Goal: Contribute content

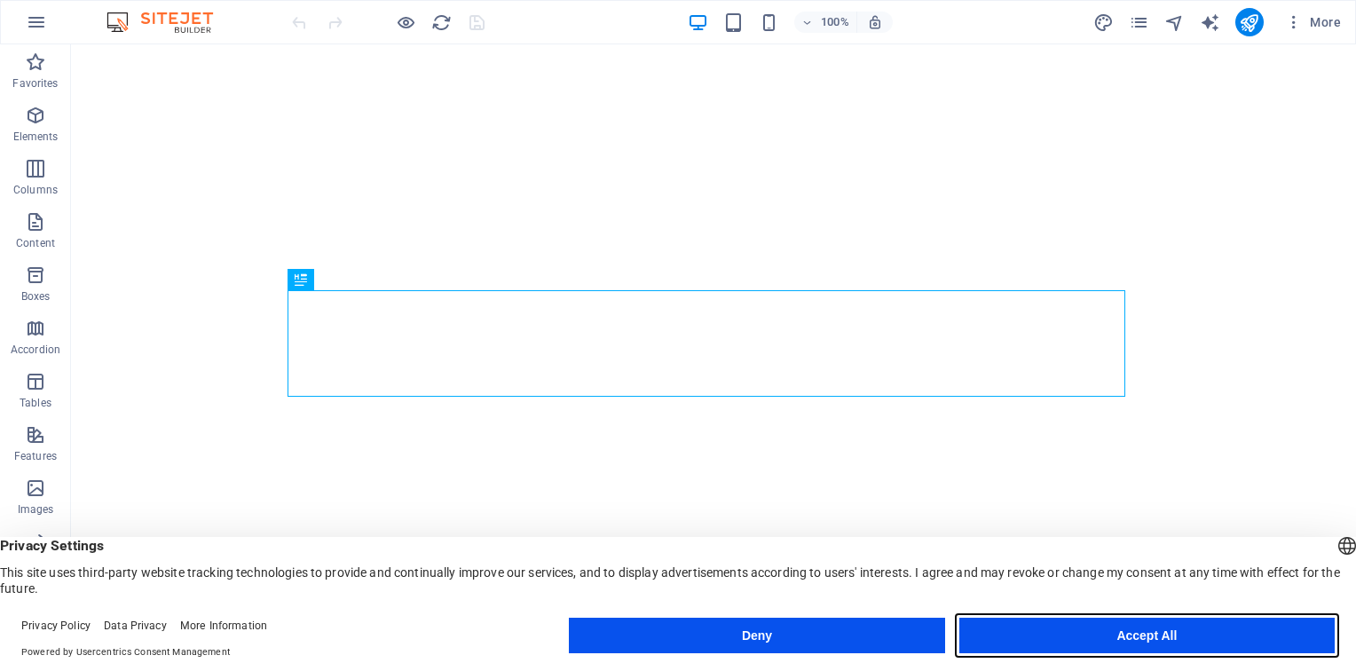
click at [1144, 637] on button "Accept All" at bounding box center [1146, 635] width 375 height 35
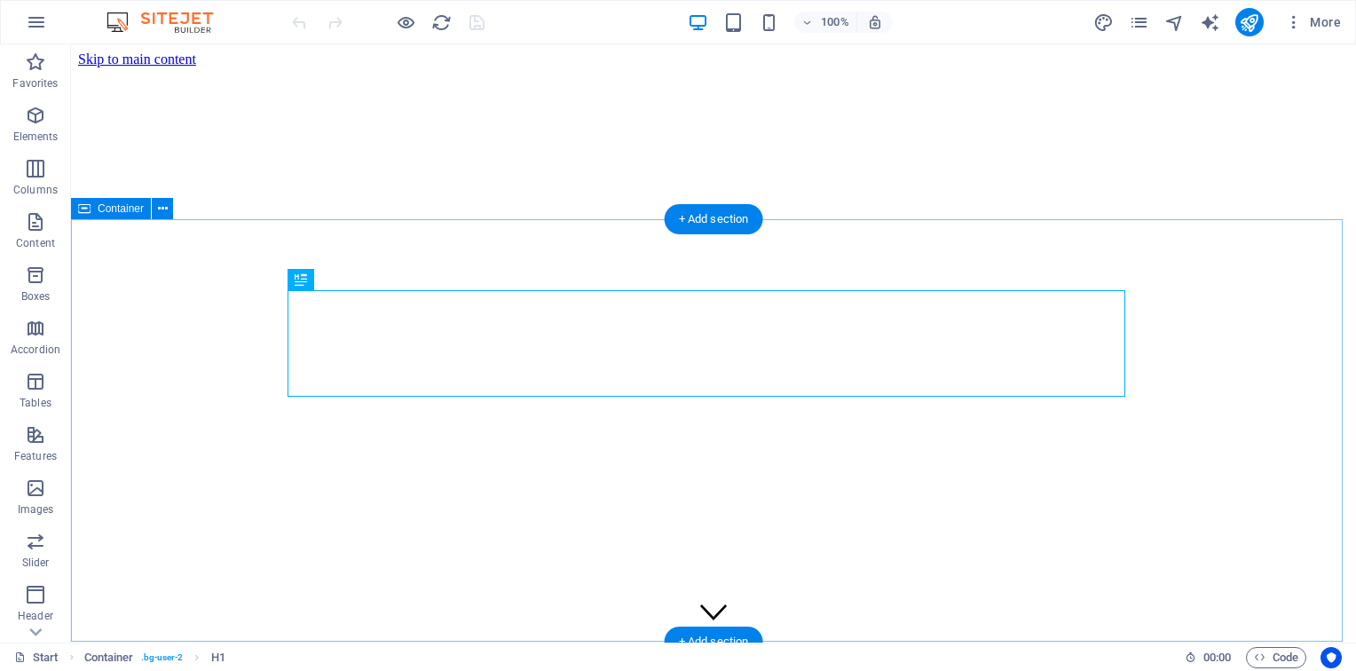
scroll to position [445, 0]
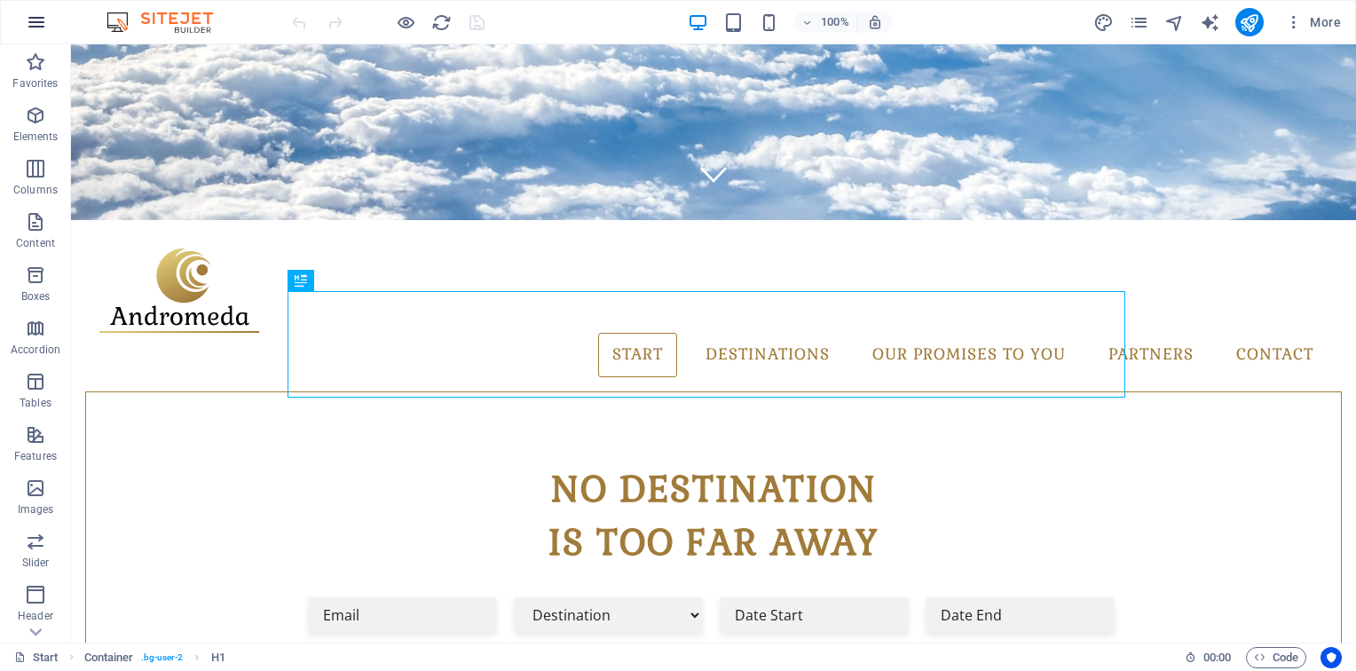
click at [35, 27] on icon "button" at bounding box center [36, 22] width 21 height 21
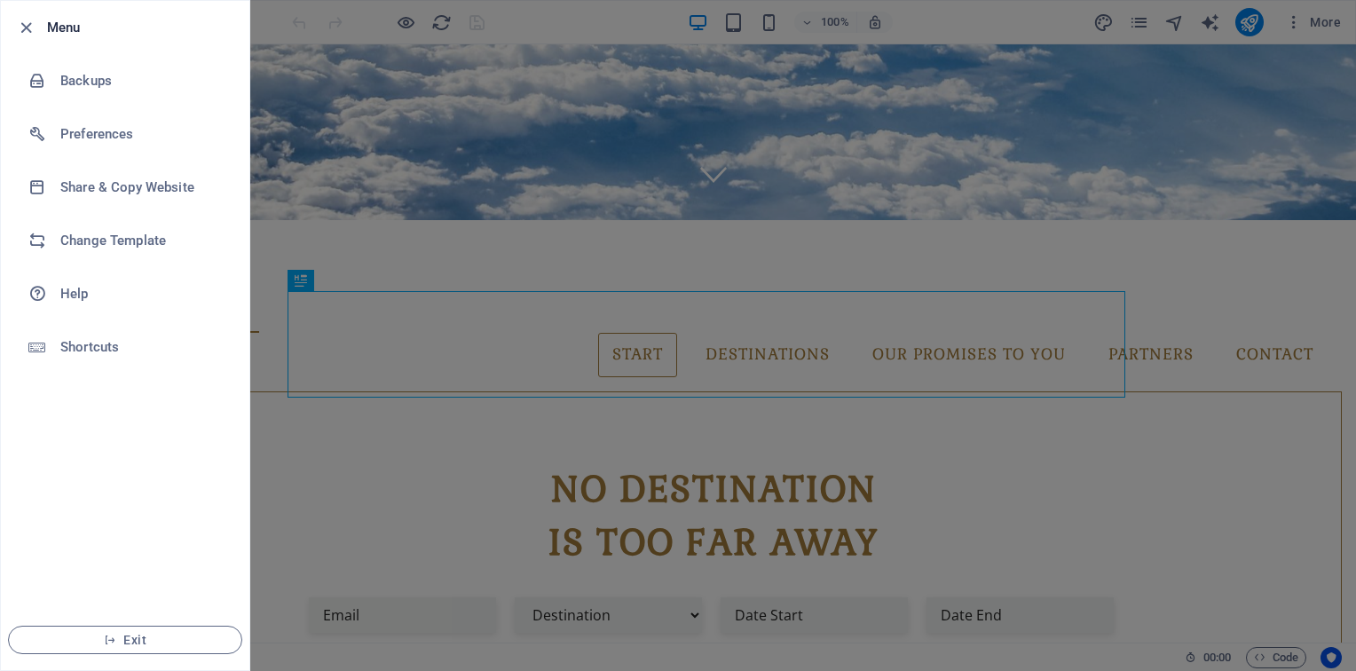
click at [301, 280] on div at bounding box center [678, 335] width 1356 height 671
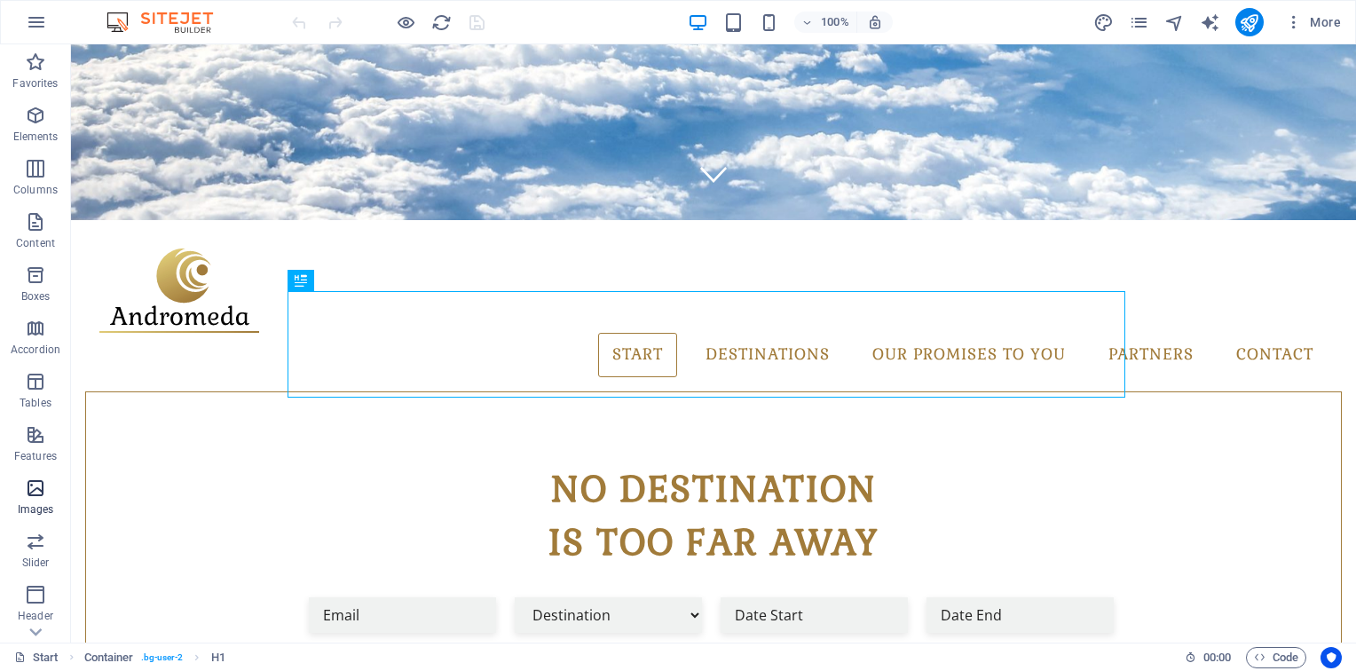
click at [36, 503] on p "Images" at bounding box center [36, 509] width 36 height 14
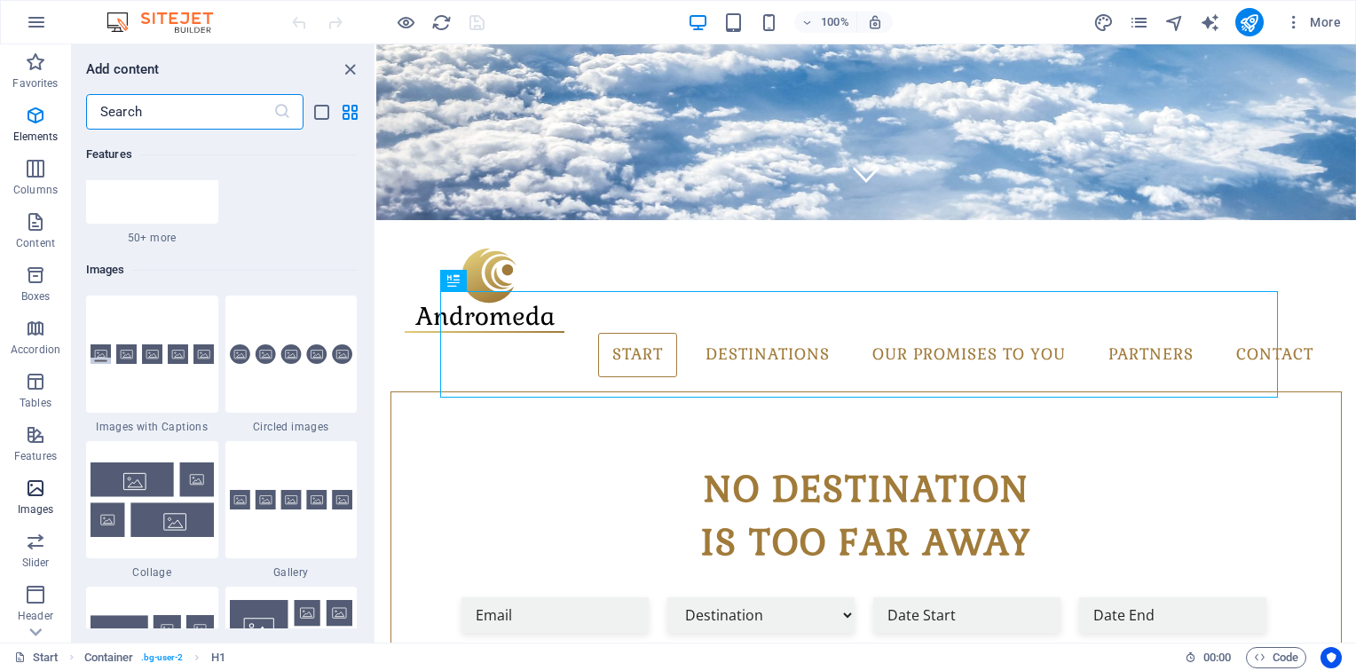
scroll to position [8997, 0]
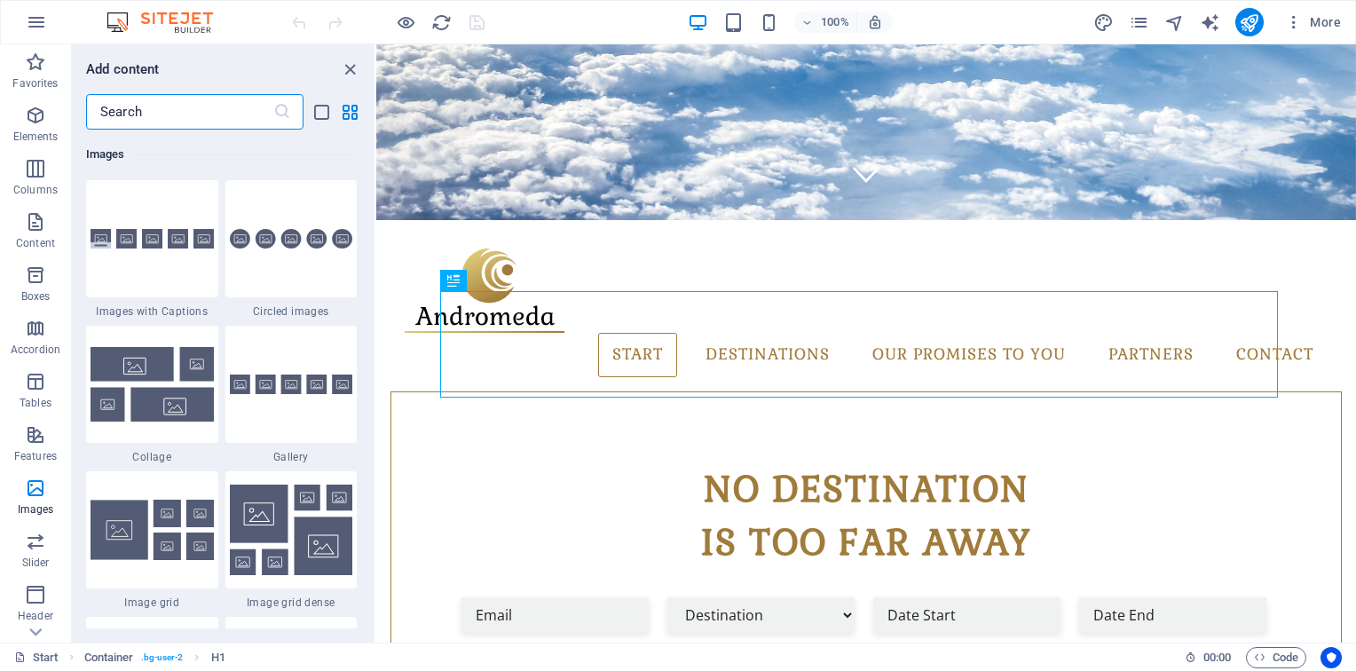
click at [125, 117] on input "text" at bounding box center [179, 111] width 187 height 35
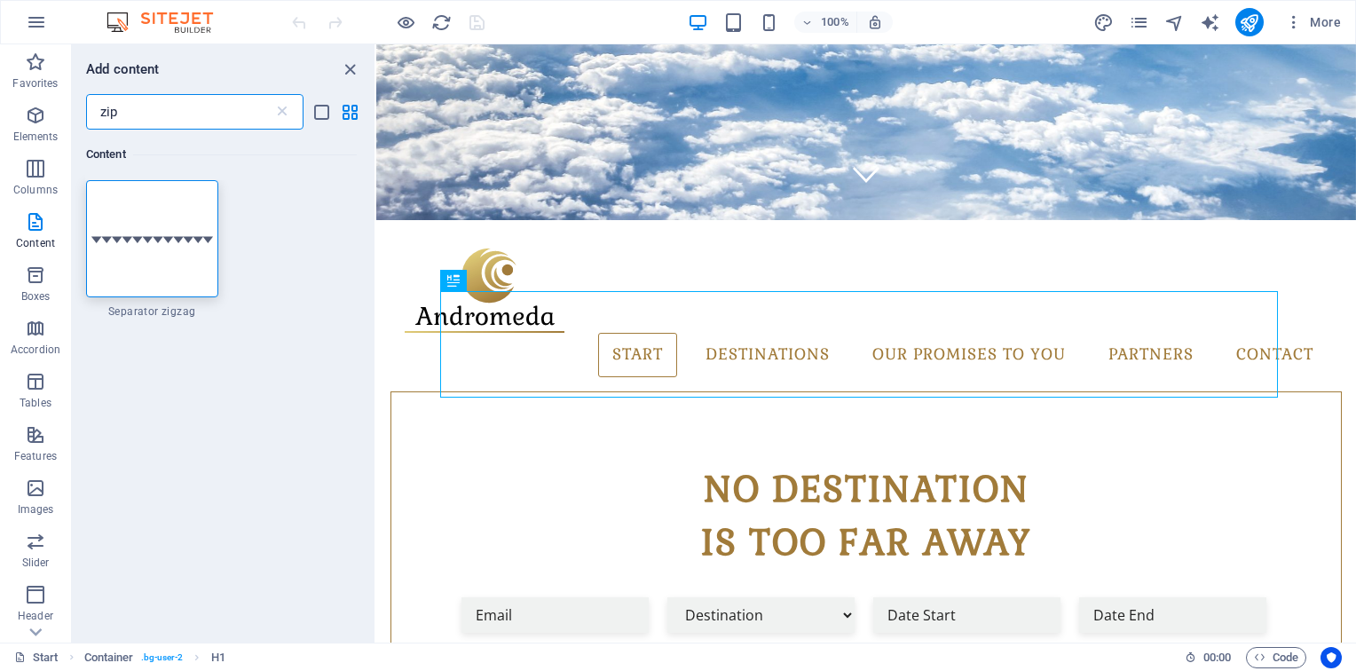
scroll to position [0, 0]
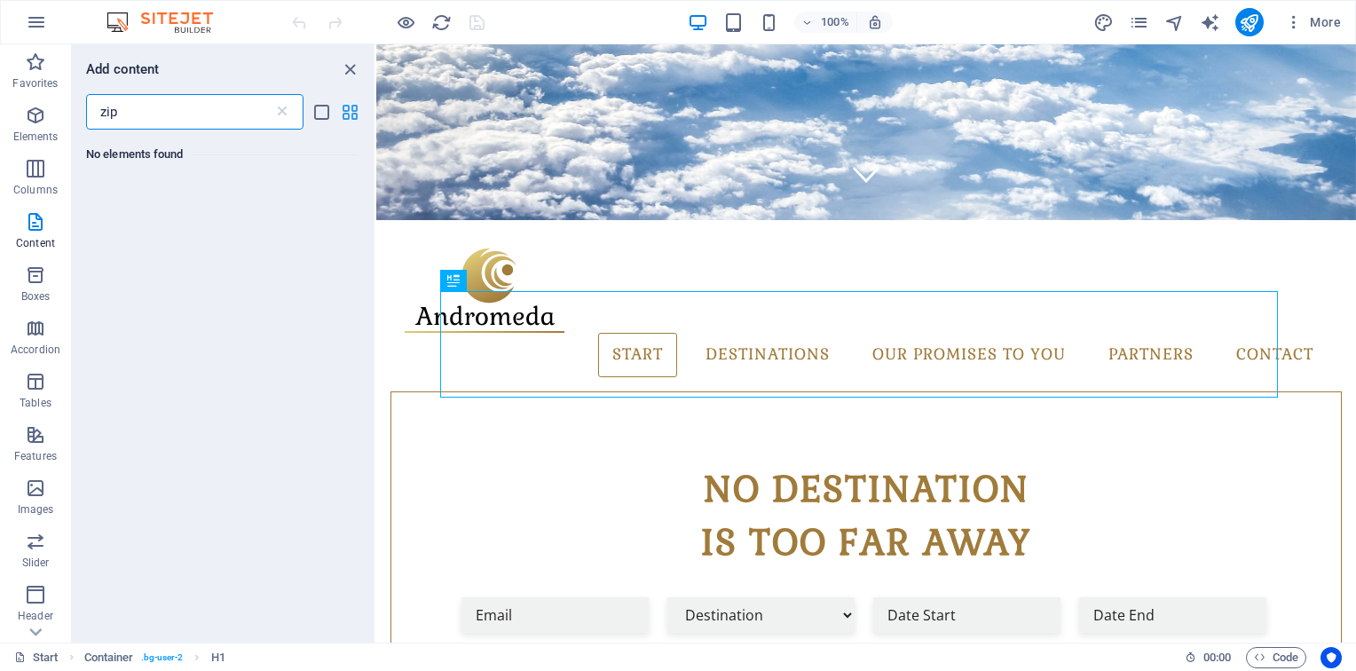
type input "zip"
click at [346, 112] on icon "grid-view" at bounding box center [350, 112] width 20 height 20
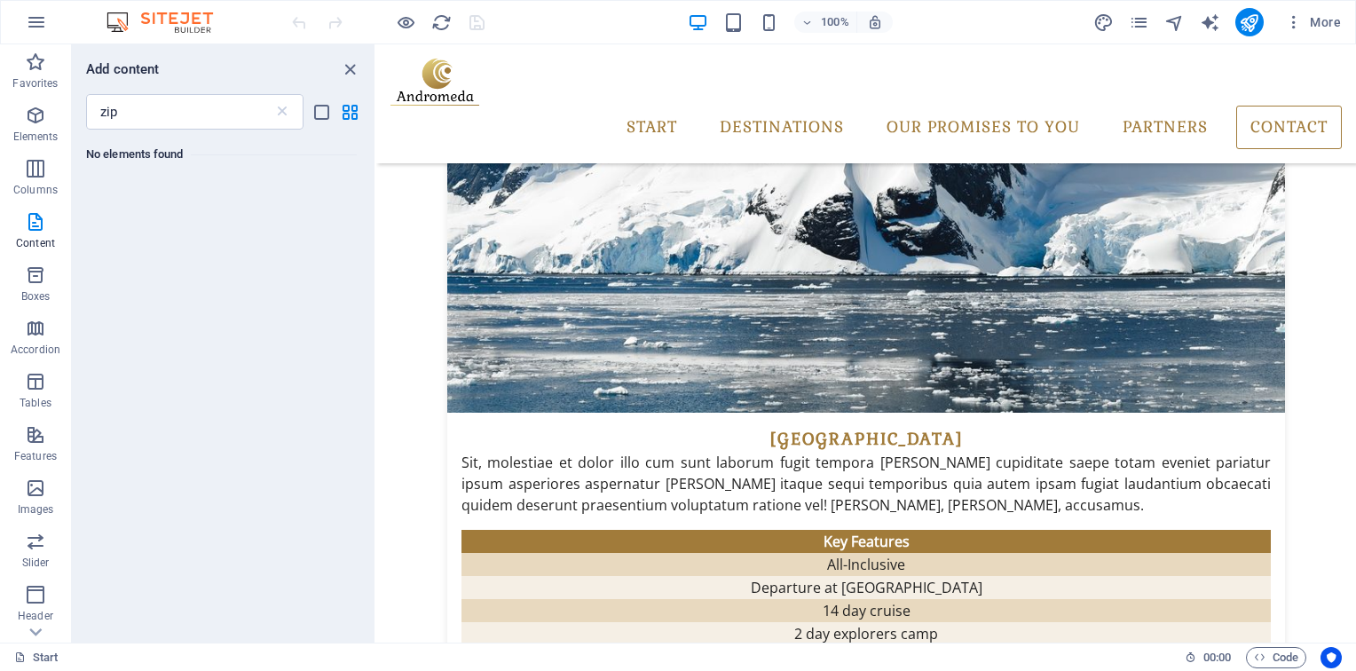
scroll to position [3238, 0]
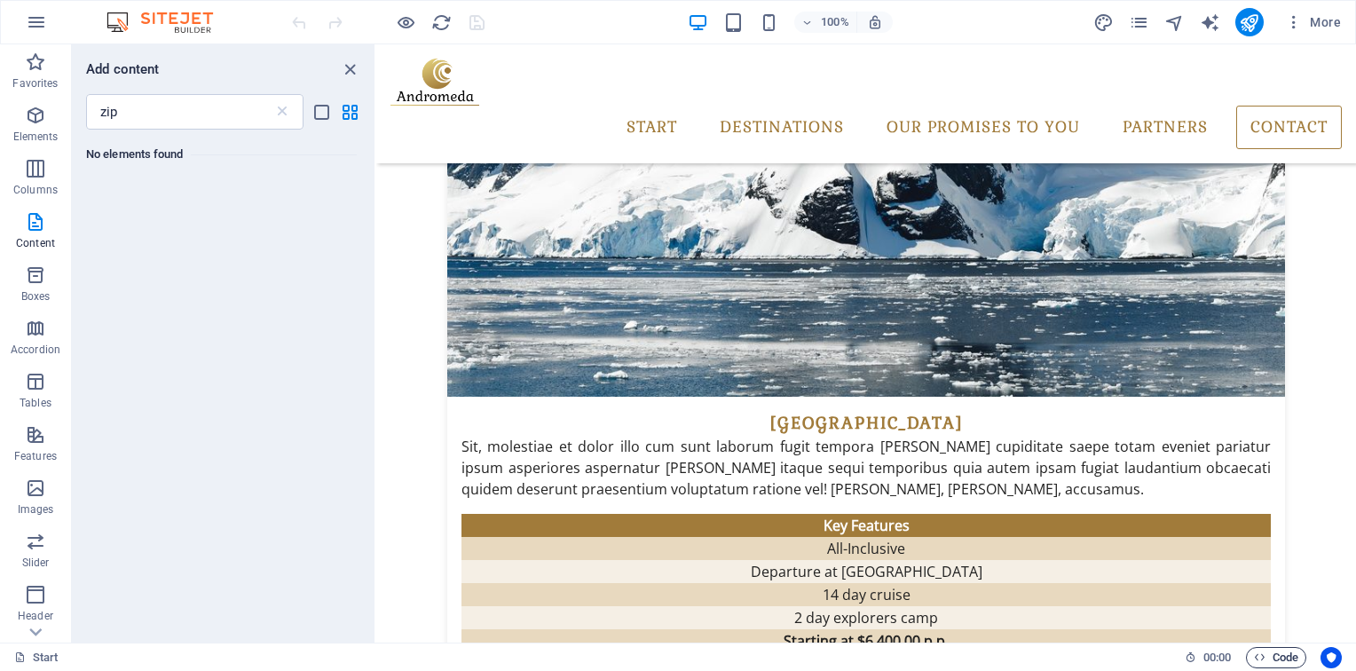
click at [1291, 658] on span "Code" at bounding box center [1276, 657] width 44 height 21
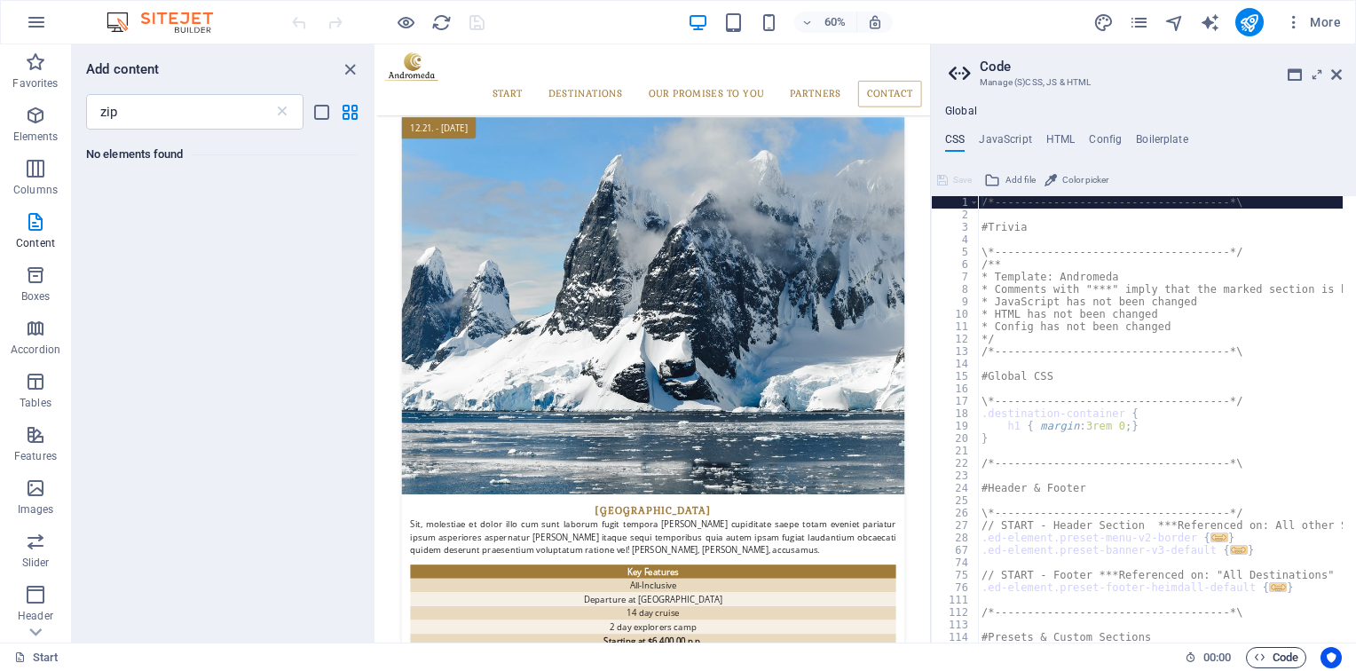
scroll to position [3553, 0]
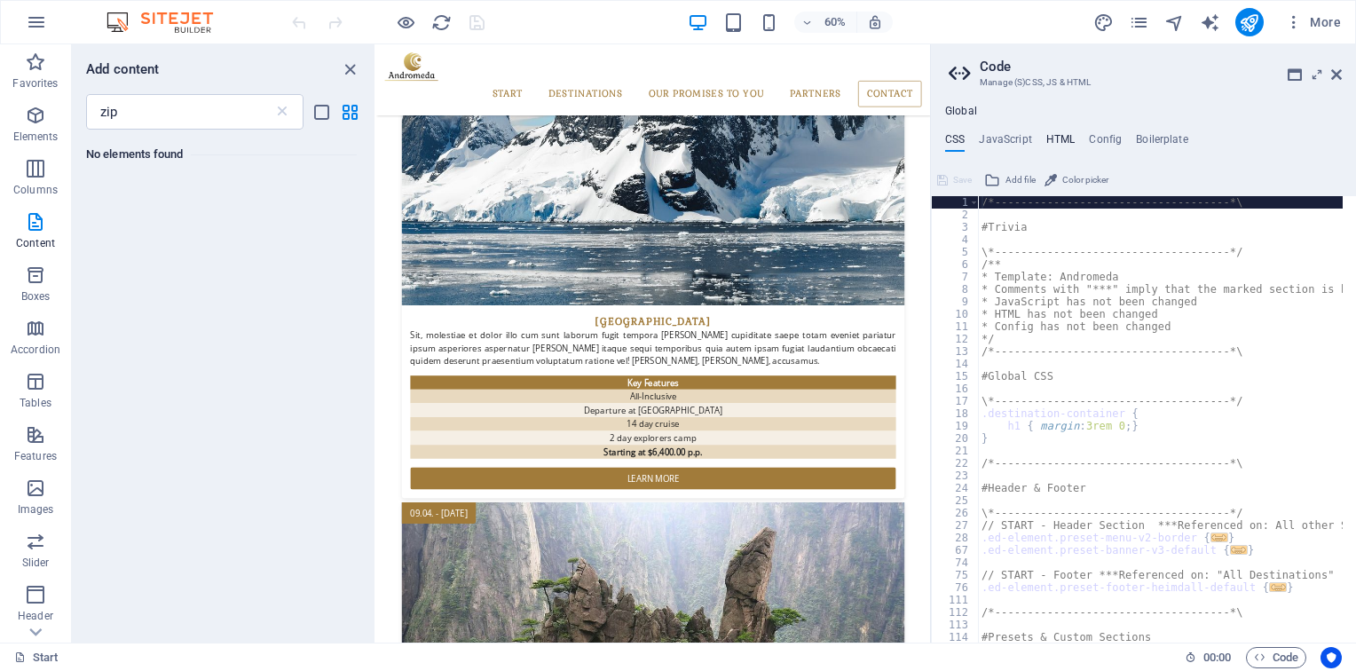
click at [1054, 138] on h4 "HTML" at bounding box center [1060, 143] width 29 height 20
type textarea "<a href="#main-content" class="wv-link-content button">Skip to main content</a>"
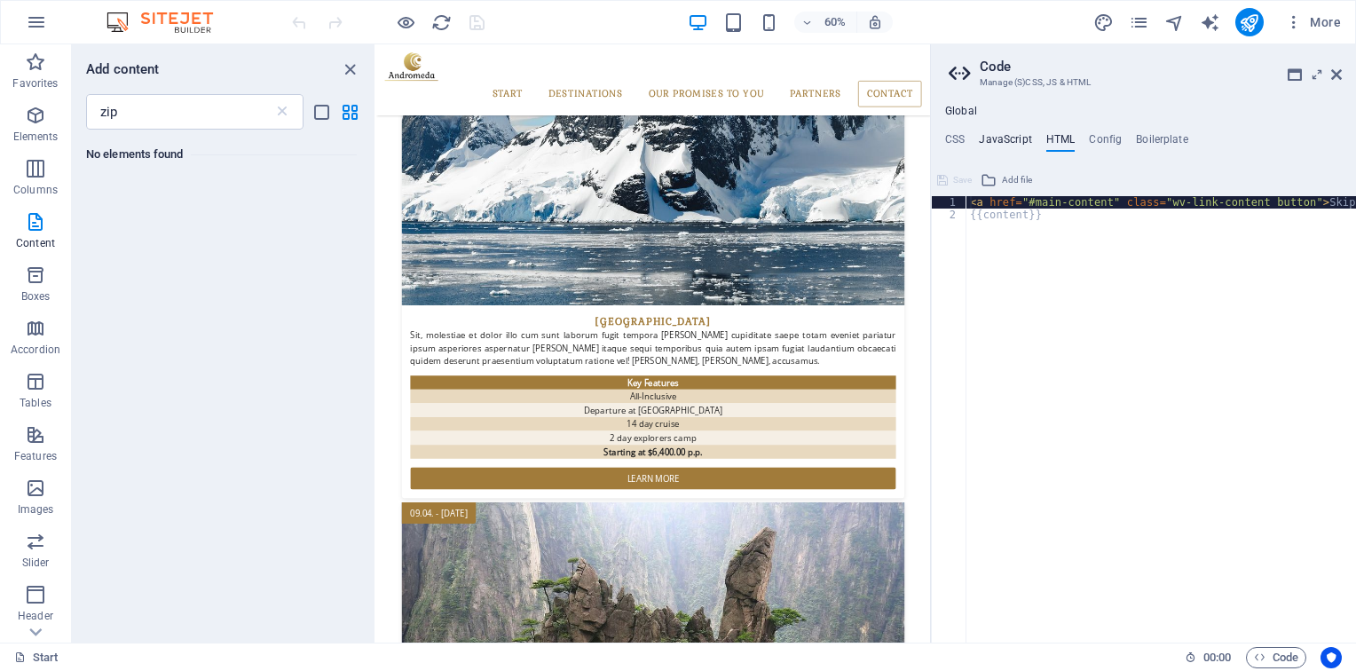
click at [999, 144] on h4 "JavaScript" at bounding box center [1005, 143] width 52 height 20
type textarea "/* JS for preset "Menu V2" */"
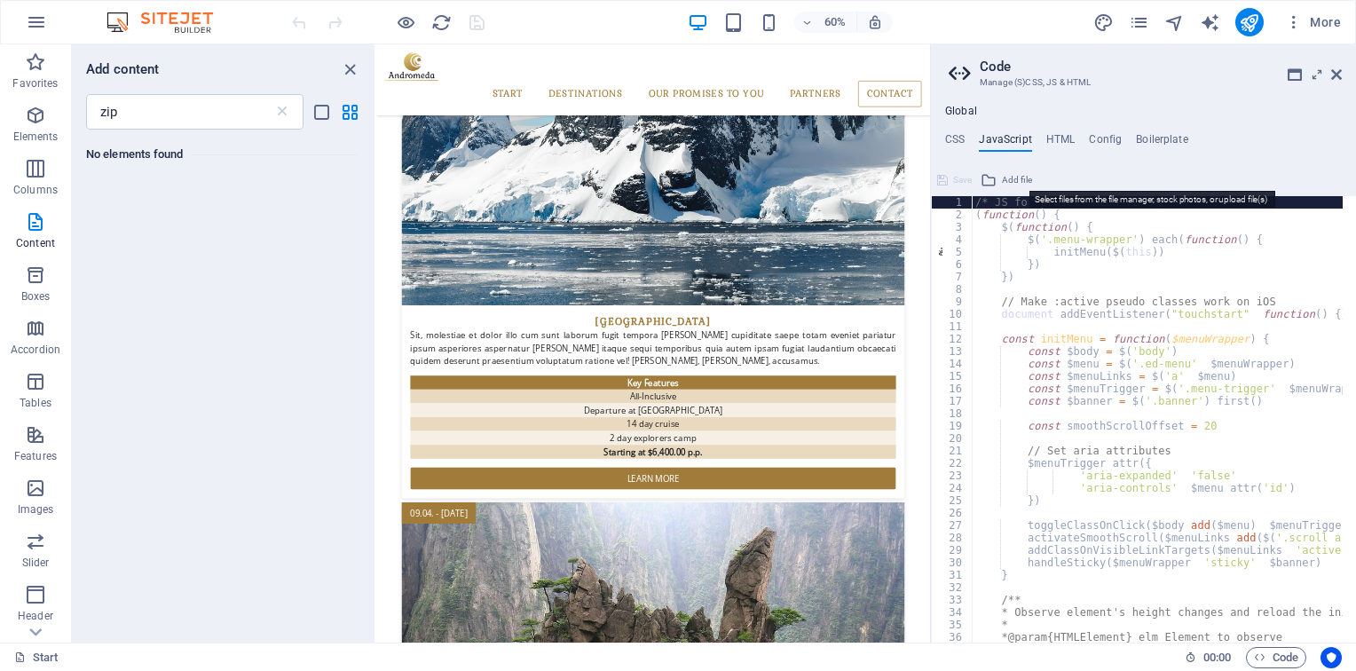
click at [1015, 174] on span "Add file" at bounding box center [1017, 179] width 30 height 21
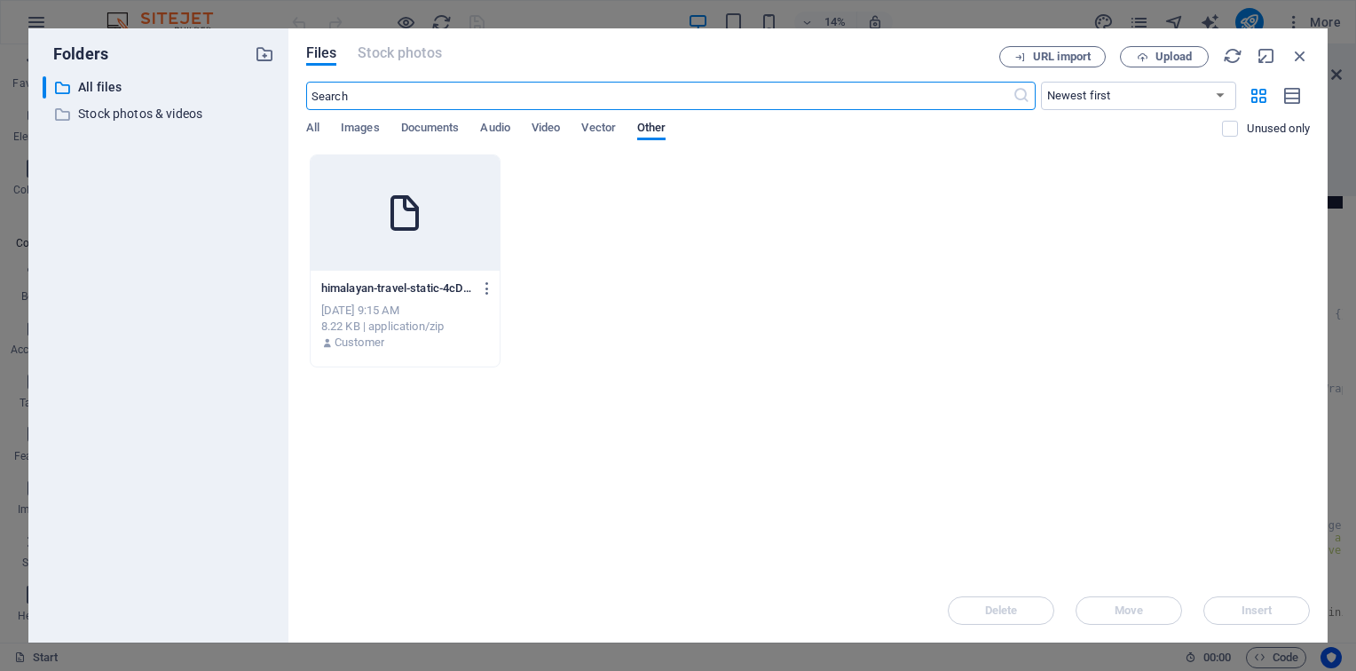
scroll to position [3566, 0]
click at [486, 287] on icon "button" at bounding box center [487, 288] width 17 height 16
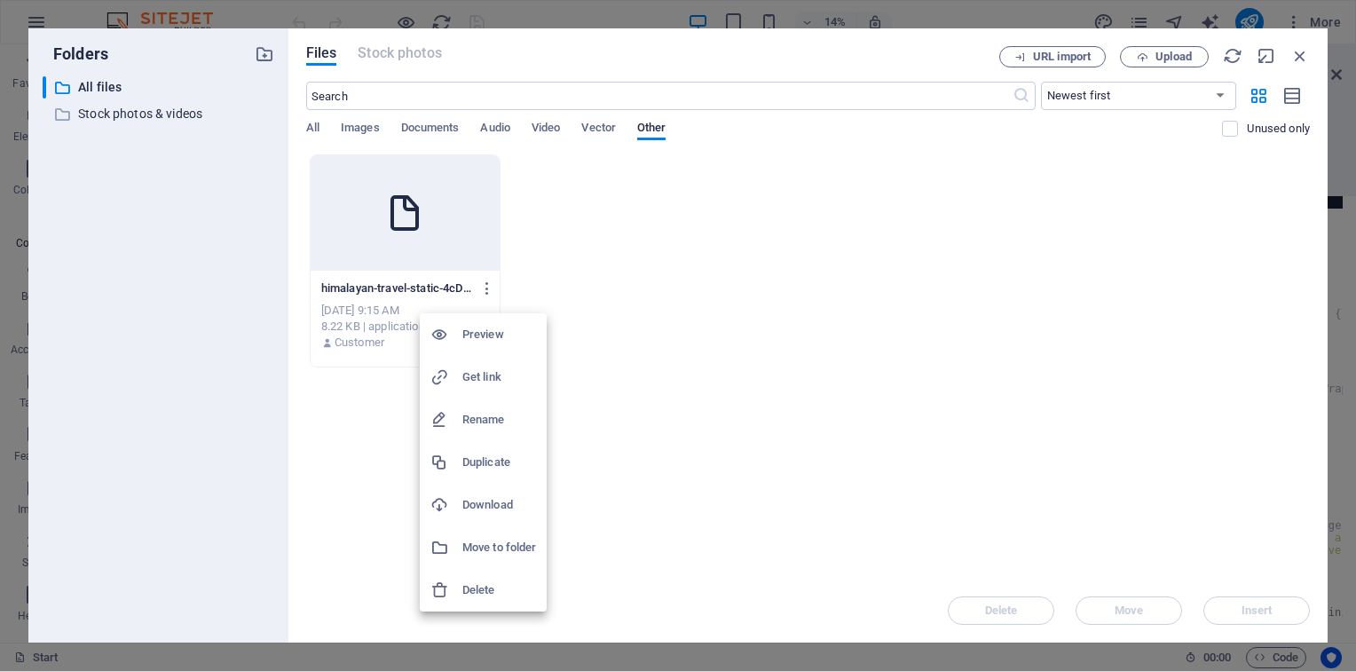
click at [479, 587] on h6 "Delete" at bounding box center [499, 589] width 74 height 21
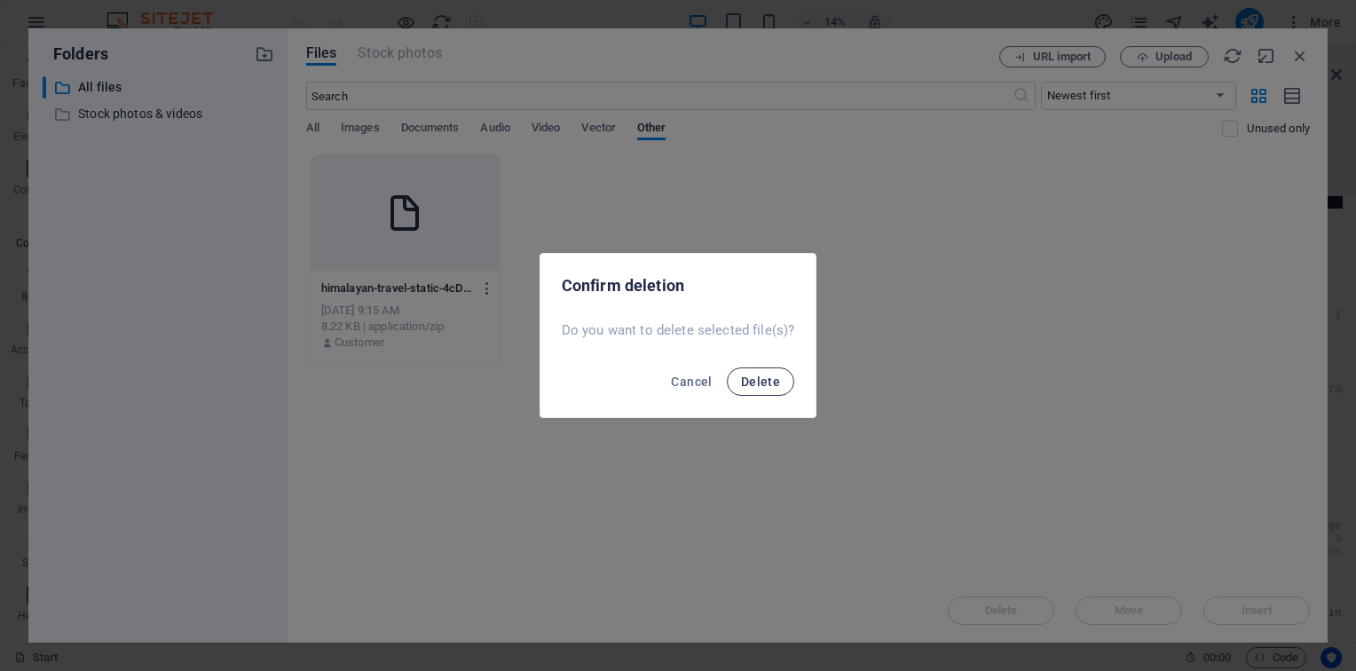
click at [749, 382] on span "Delete" at bounding box center [760, 381] width 39 height 14
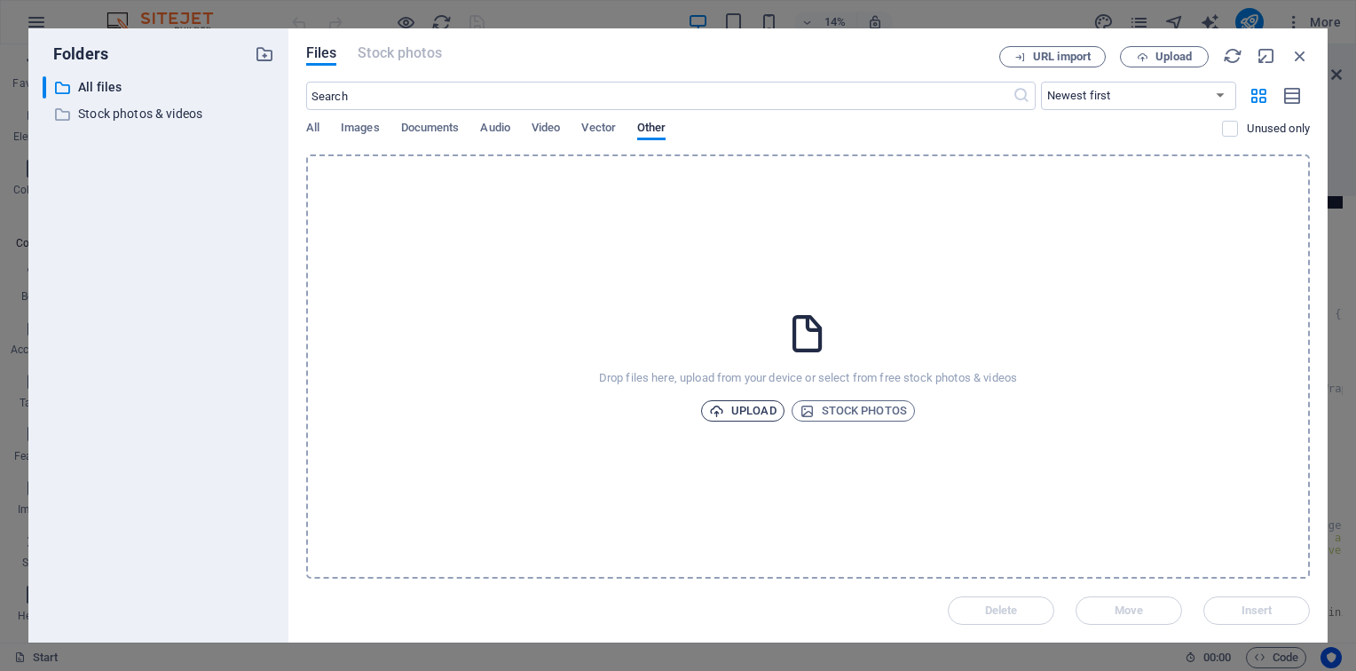
click at [760, 410] on span "Upload" at bounding box center [742, 410] width 67 height 21
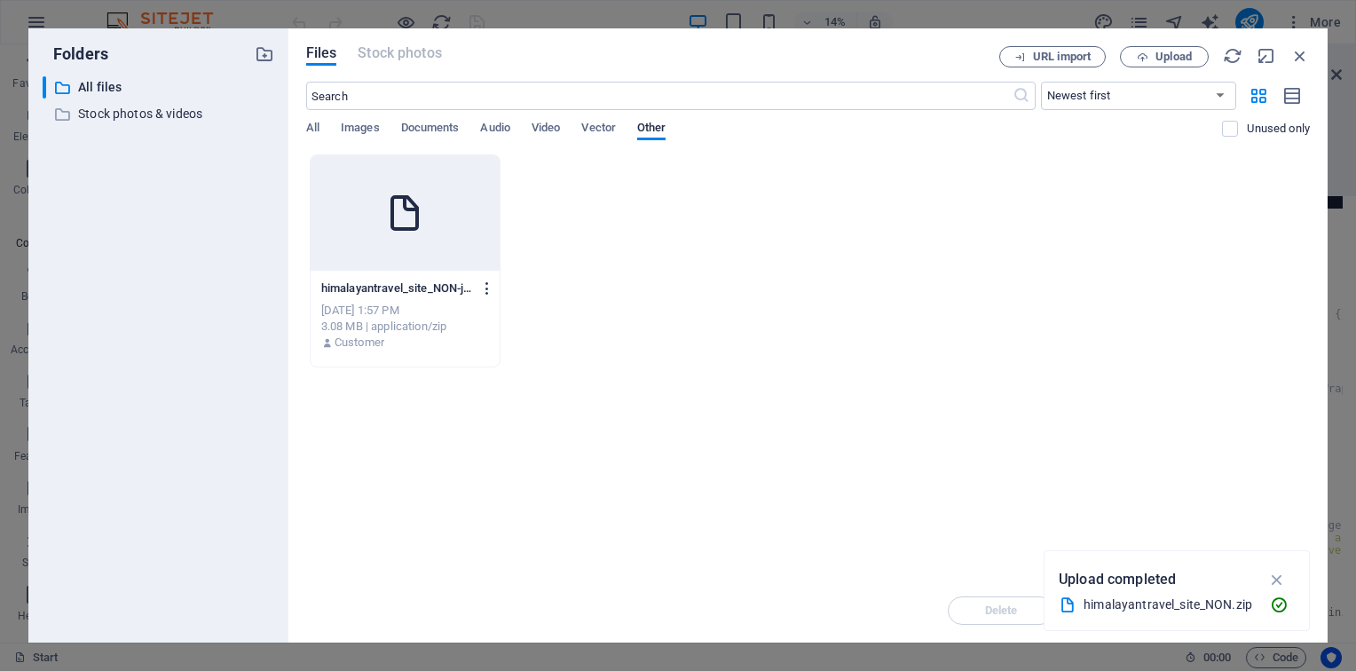
click at [491, 289] on icon "button" at bounding box center [487, 288] width 17 height 16
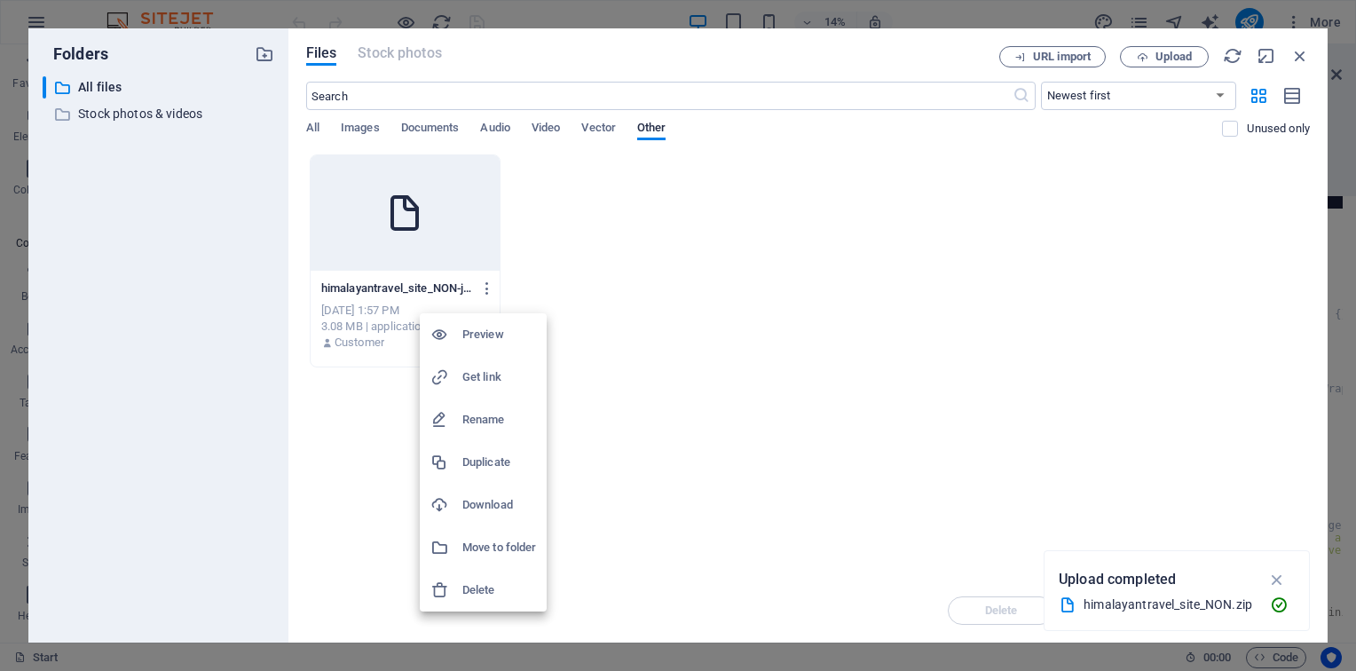
click at [496, 336] on h6 "Preview" at bounding box center [499, 334] width 74 height 21
